Goal: Task Accomplishment & Management: Manage account settings

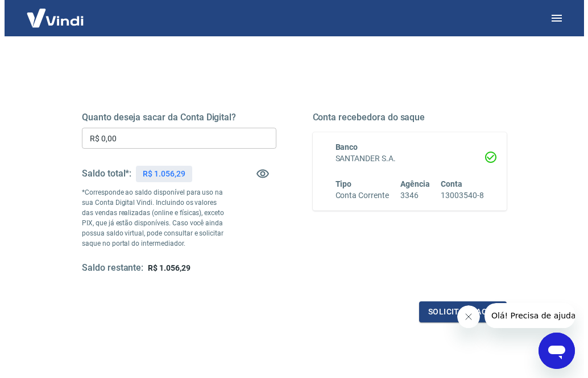
scroll to position [128, 0]
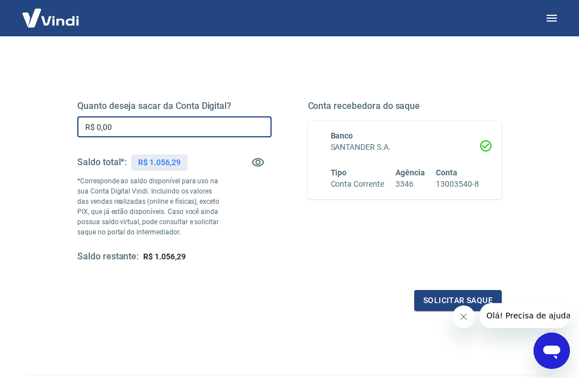
click at [217, 125] on input "R$ 0,00" at bounding box center [174, 126] width 194 height 21
type input "R$ 1.056,29"
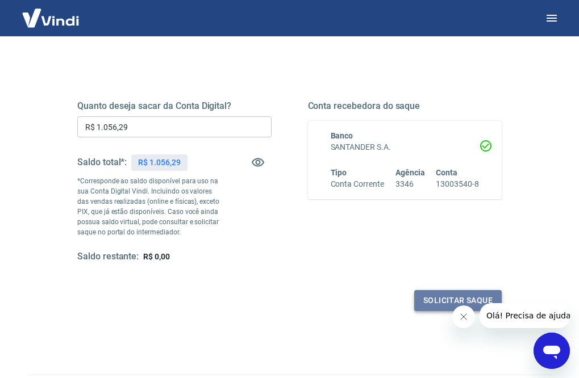
click at [431, 300] on button "Solicitar saque" at bounding box center [458, 300] width 88 height 21
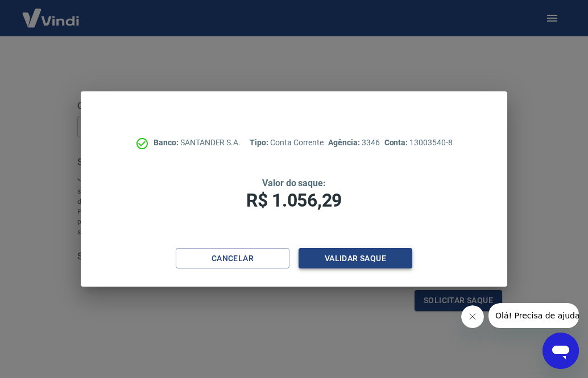
click at [378, 257] on button "Validar saque" at bounding box center [355, 258] width 114 height 21
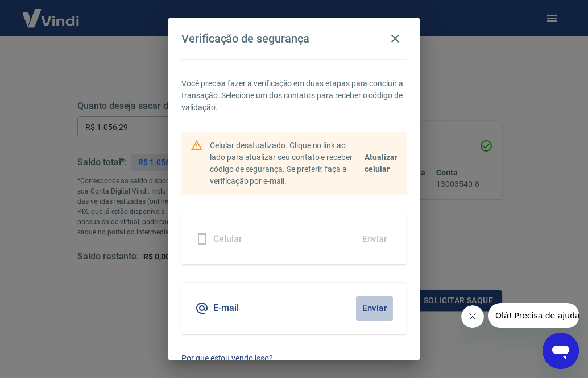
click at [368, 308] on button "Enviar" at bounding box center [374, 309] width 37 height 24
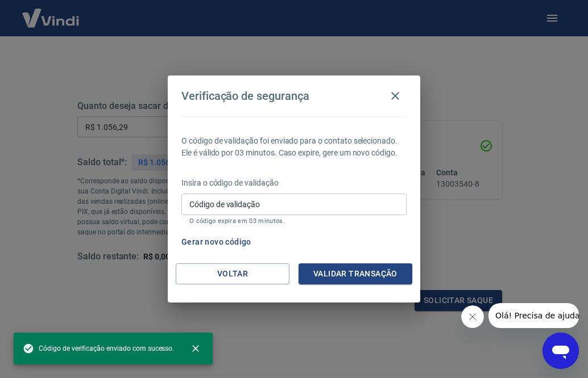
click at [348, 206] on input "Código de validação" at bounding box center [293, 204] width 225 height 21
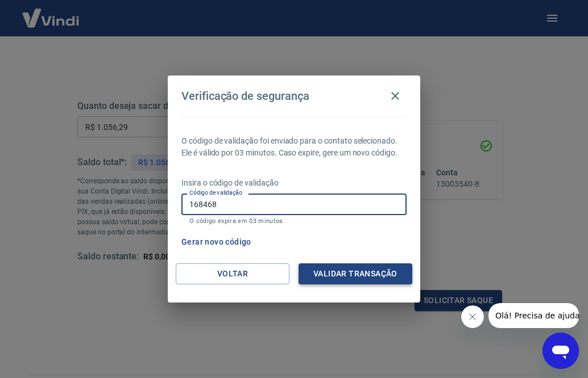
type input "168468"
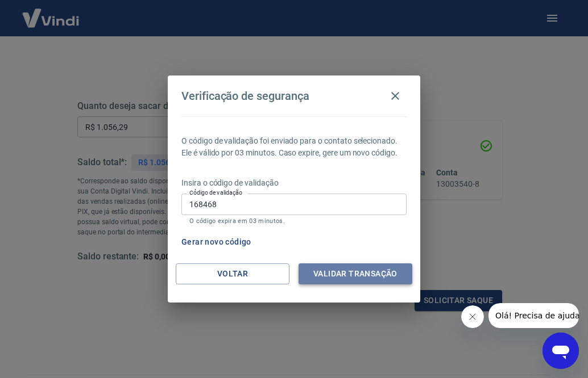
click at [344, 270] on button "Validar transação" at bounding box center [355, 274] width 114 height 21
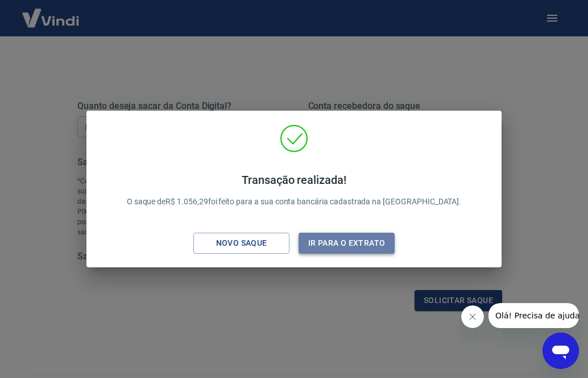
click at [335, 244] on button "Ir para o extrato" at bounding box center [346, 243] width 96 height 21
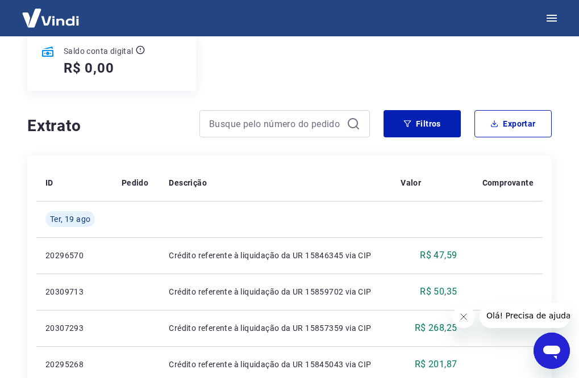
scroll to position [156, 0]
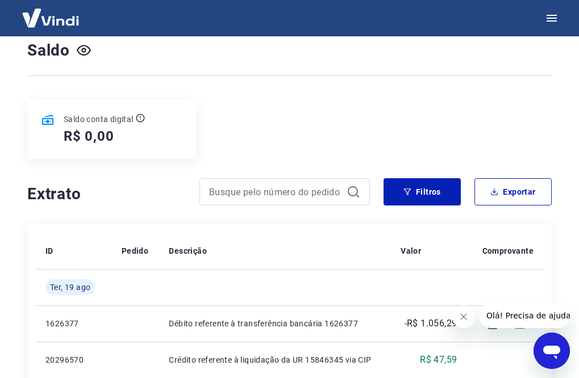
scroll to position [99, 0]
